Goal: Task Accomplishment & Management: Complete application form

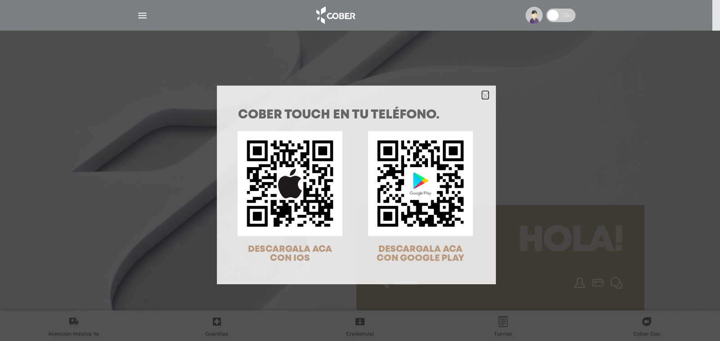
click at [482, 92] on icon "Close" at bounding box center [485, 95] width 7 height 7
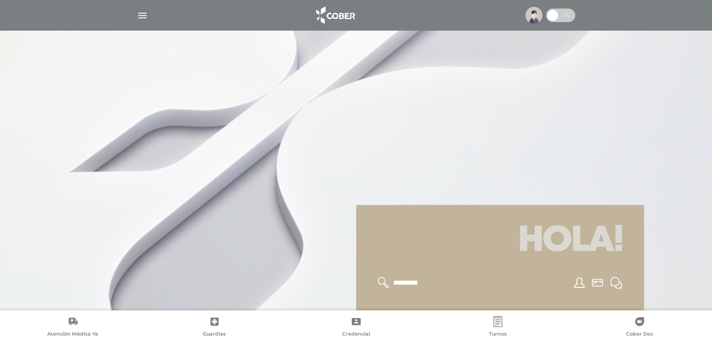
scroll to position [180, 0]
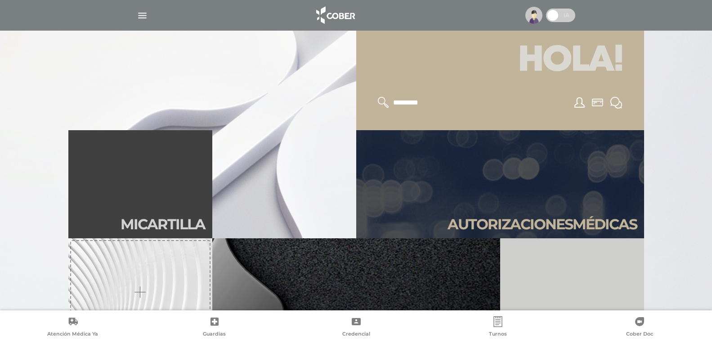
click at [143, 14] on img "button" at bounding box center [142, 15] width 11 height 11
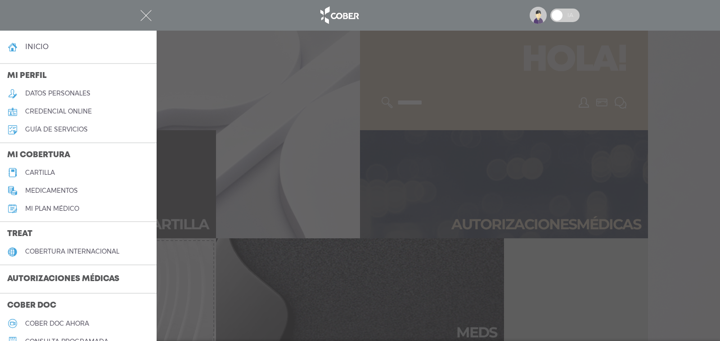
click at [94, 279] on h3 "Autorizaciones médicas" at bounding box center [63, 278] width 126 height 17
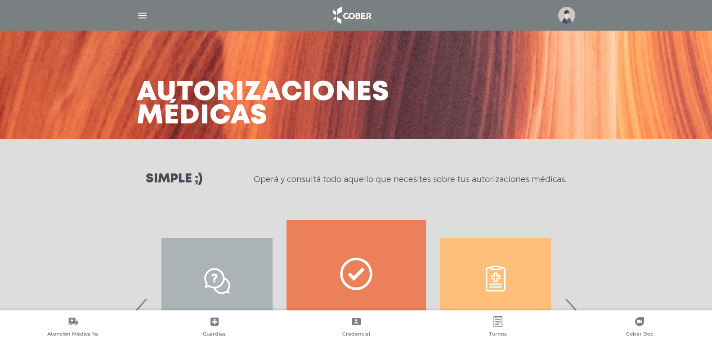
click at [336, 239] on link "Quiero autorizar" at bounding box center [356, 310] width 139 height 180
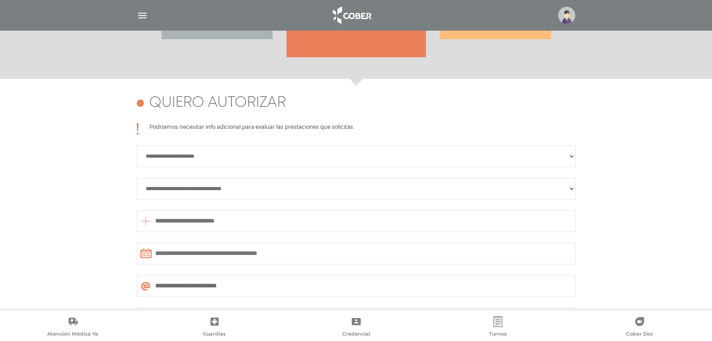
scroll to position [400, 0]
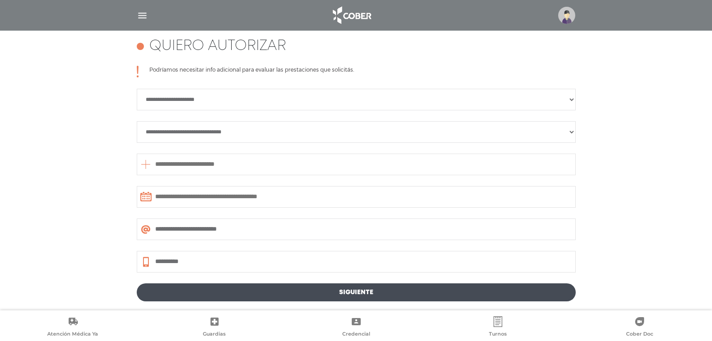
click at [573, 99] on select "**********" at bounding box center [356, 100] width 439 height 22
click at [568, 17] on img at bounding box center [566, 15] width 17 height 17
